Goal: Information Seeking & Learning: Find specific fact

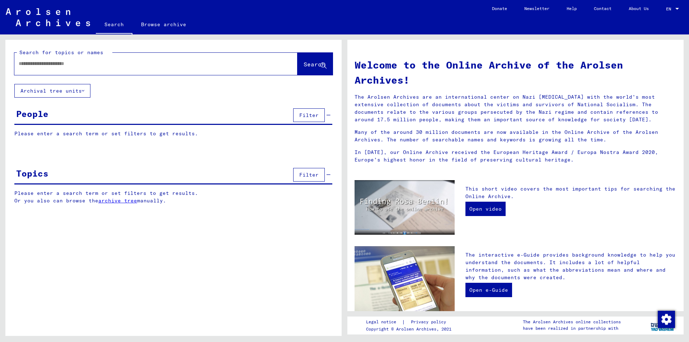
click at [22, 61] on input "text" at bounding box center [147, 64] width 257 height 8
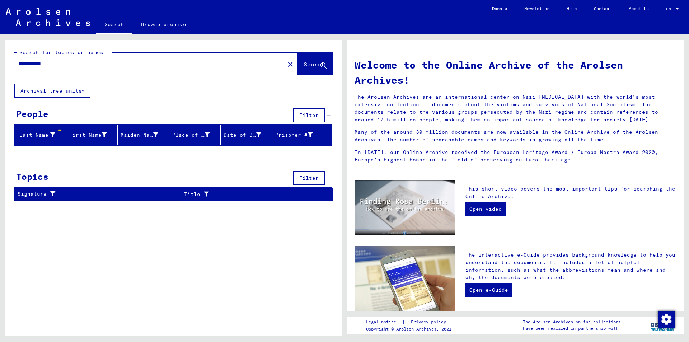
click at [47, 64] on input "**********" at bounding box center [147, 64] width 257 height 8
type input "**********"
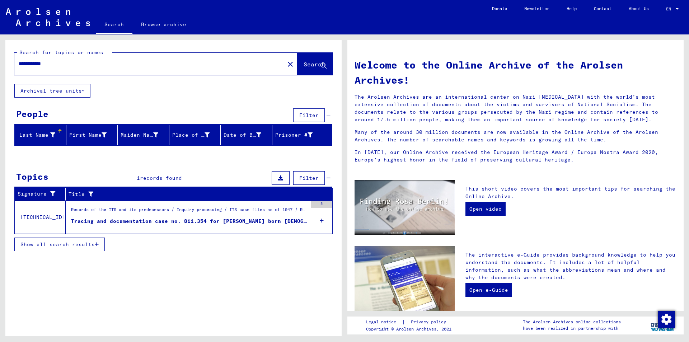
click at [239, 221] on div "Tracing and documentation case no. 811.354 for [PERSON_NAME] born [DEMOGRAPHIC_…" at bounding box center [189, 221] width 236 height 8
